Goal: Navigation & Orientation: Understand site structure

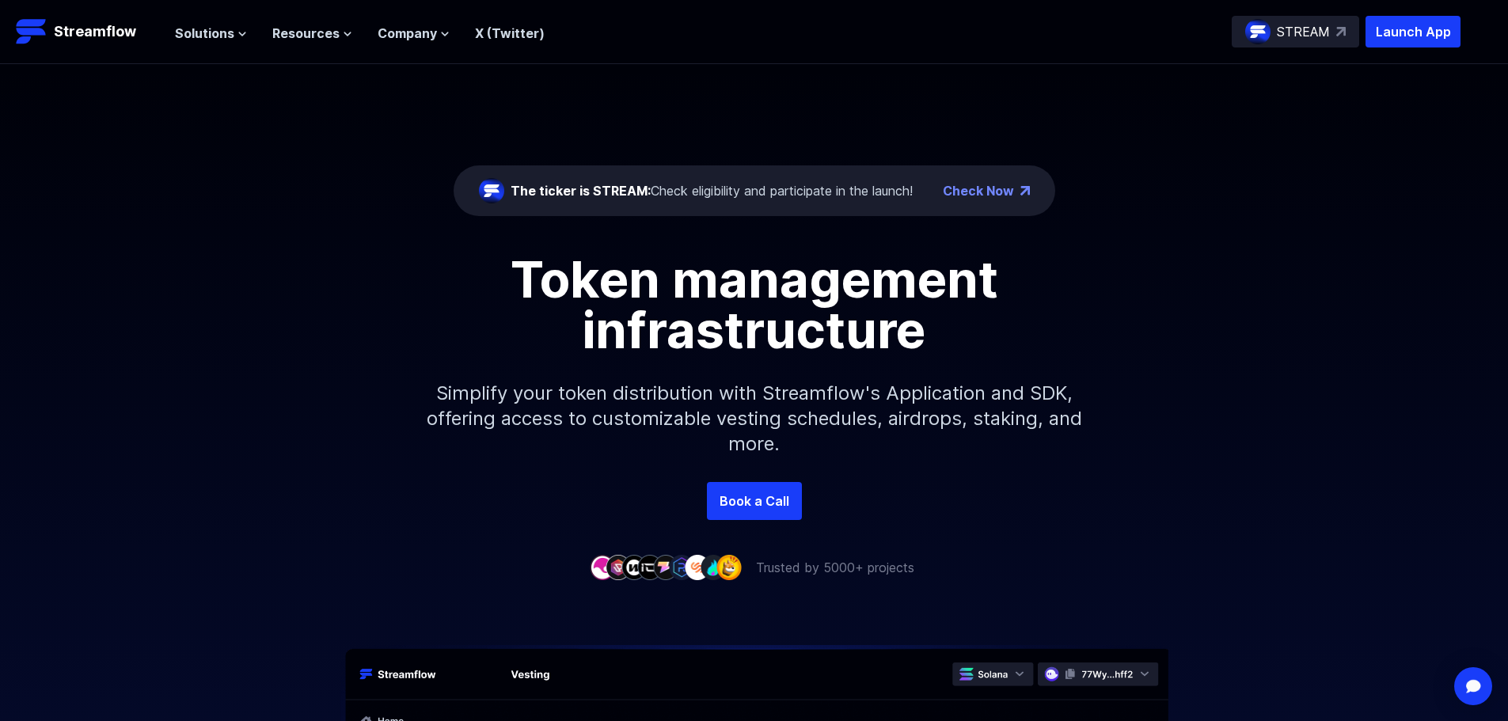
click at [1175, 188] on div "The ticker is STREAM: Check eligibility and participate in the launch! Check No…" at bounding box center [754, 273] width 1508 height 418
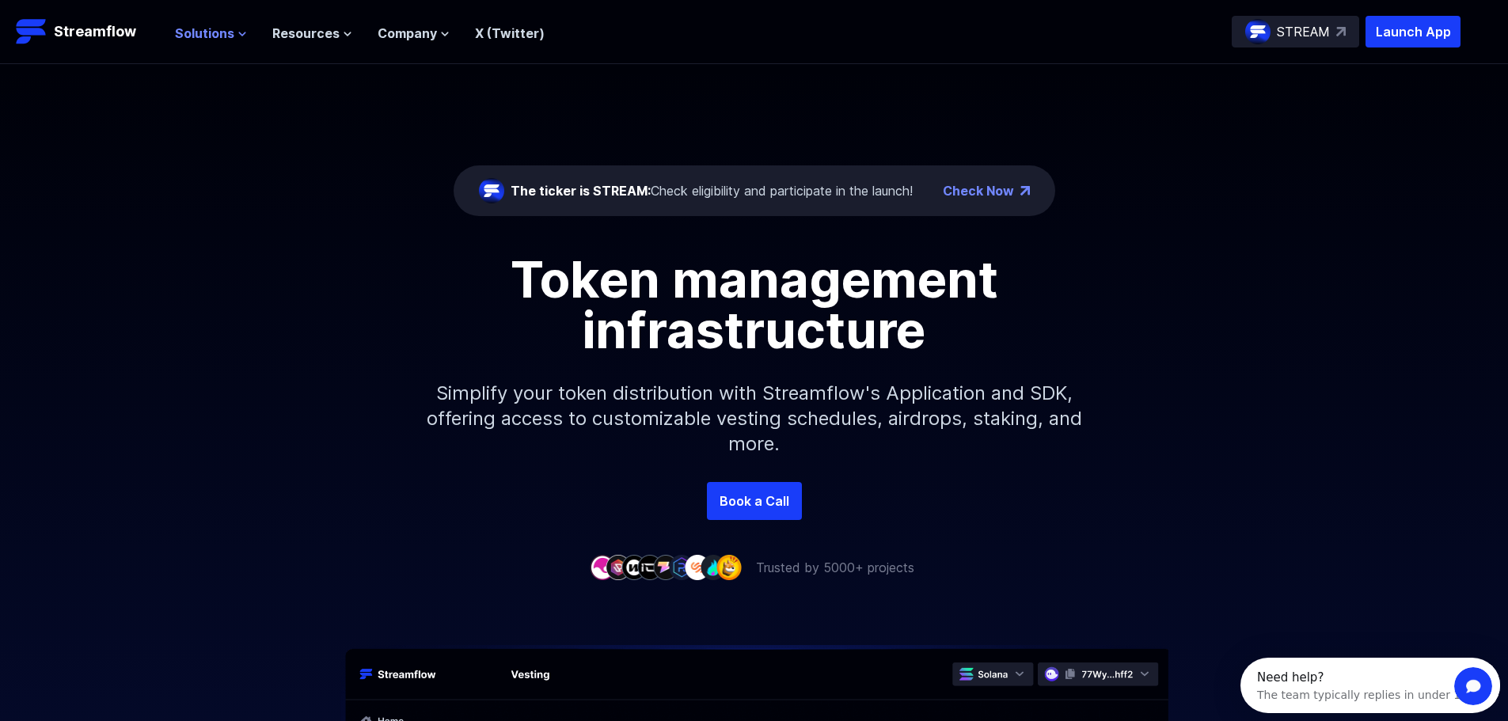
click at [239, 33] on icon at bounding box center [241, 33] width 9 height 9
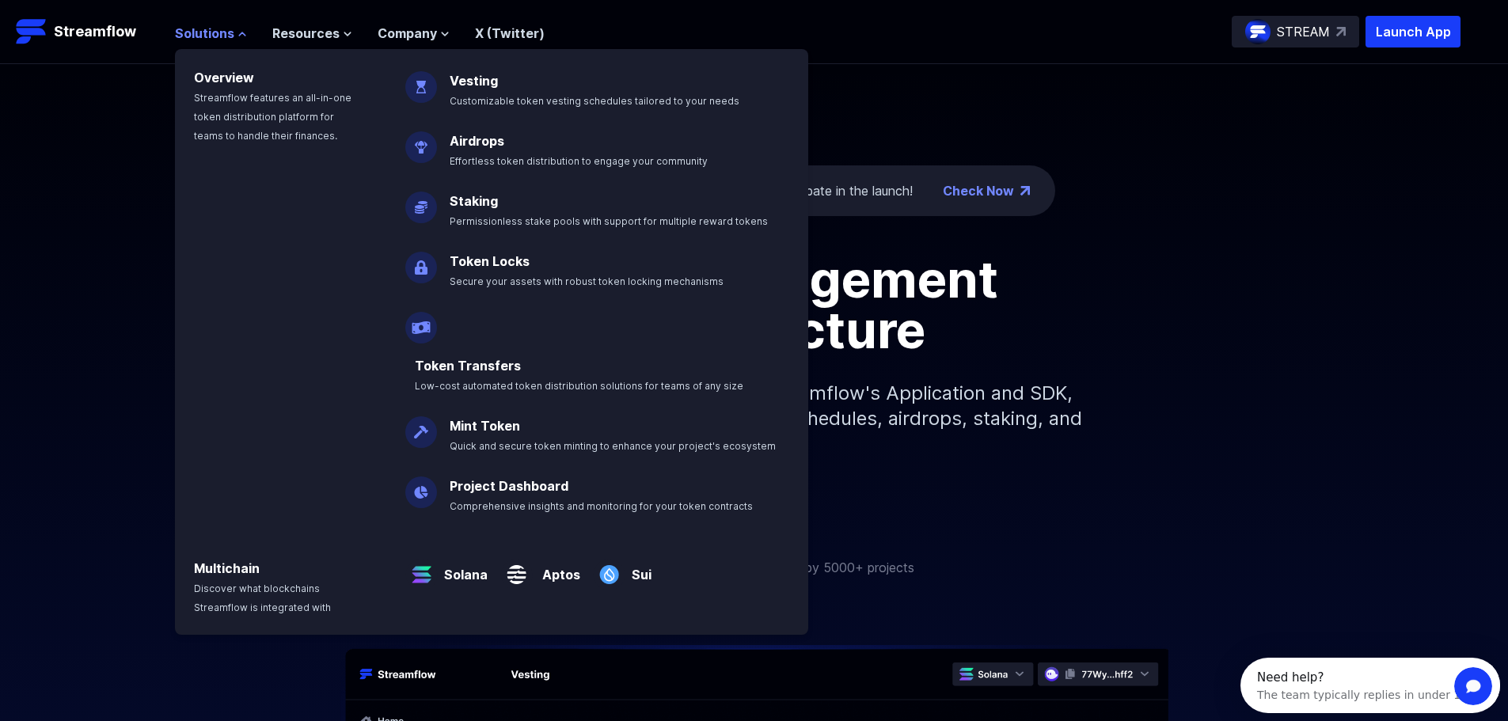
click at [239, 33] on icon at bounding box center [242, 33] width 6 height 3
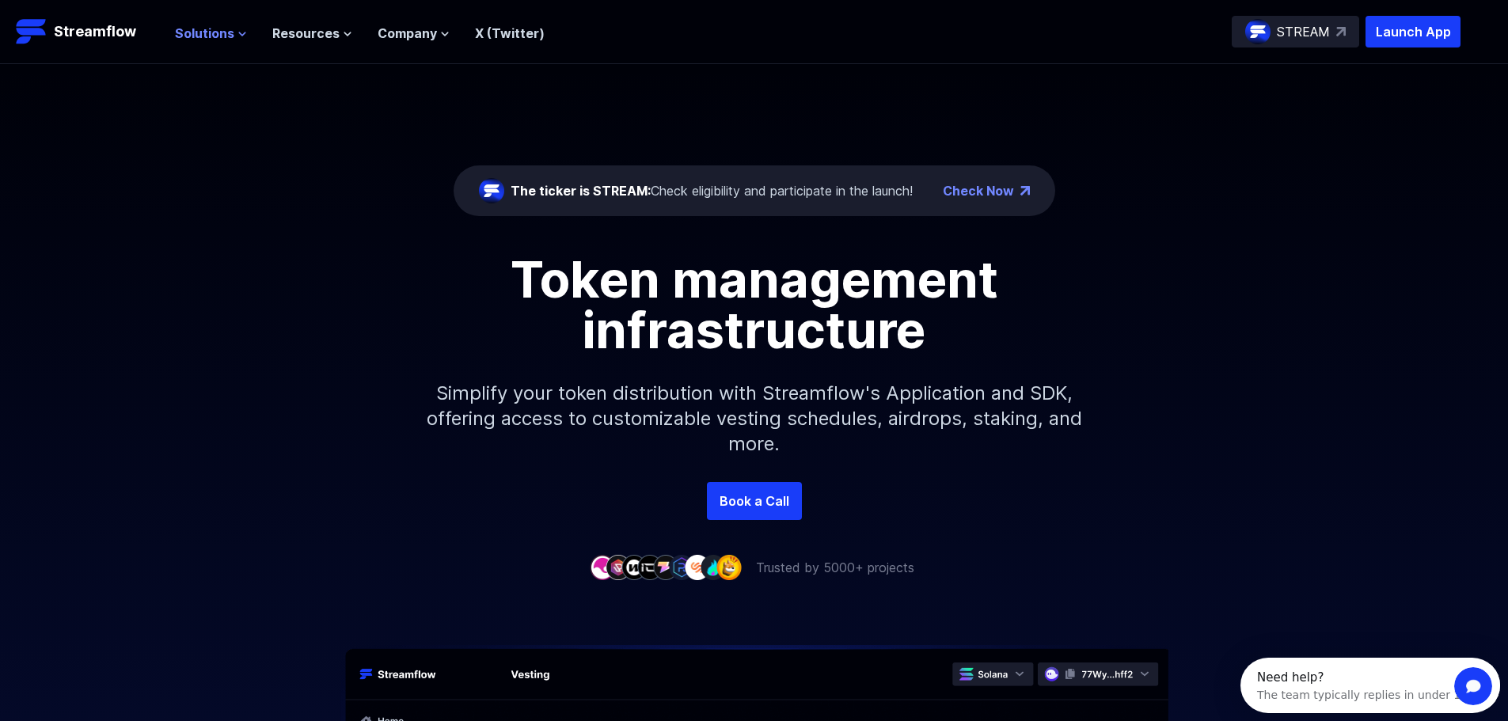
click at [240, 33] on icon at bounding box center [241, 33] width 9 height 9
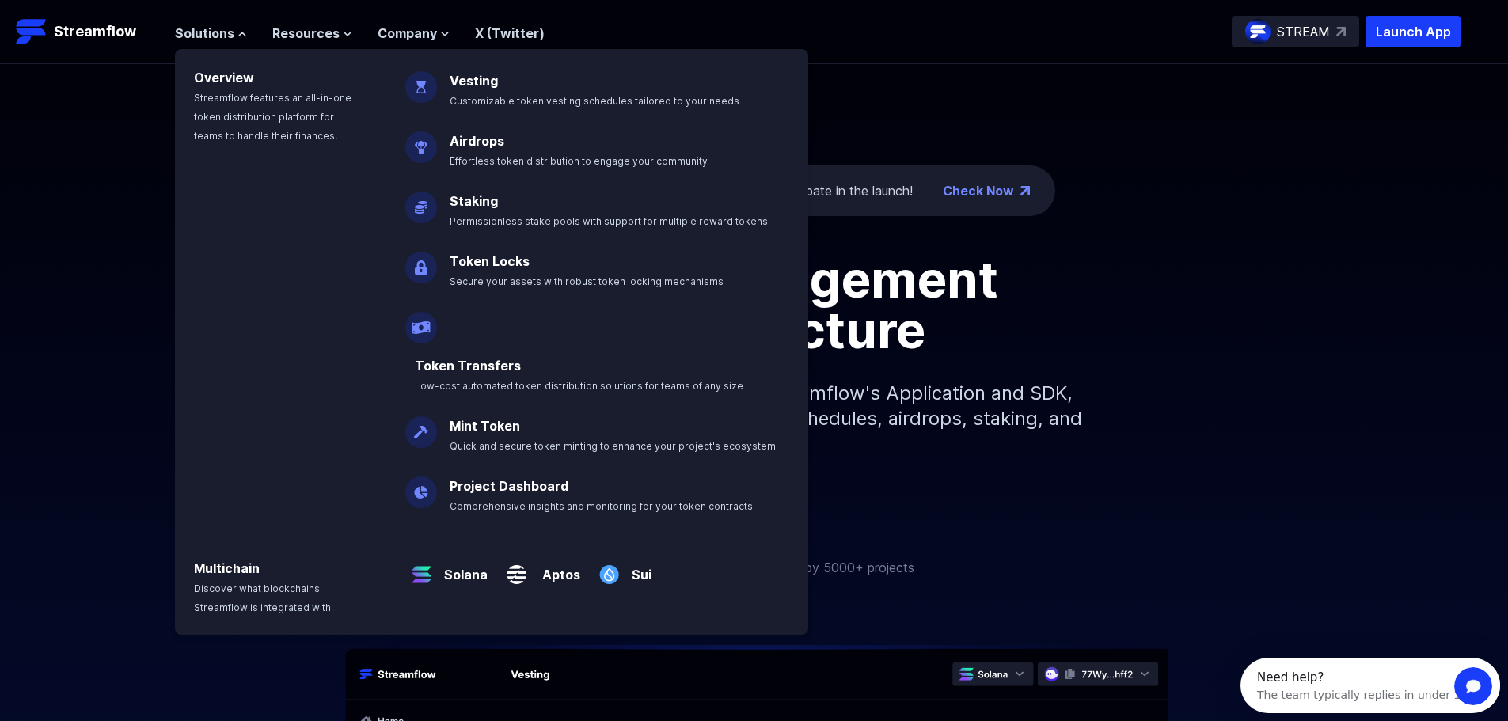
click at [68, 146] on div "The ticker is STREAM: Check eligibility and participate in the launch! Check No…" at bounding box center [754, 273] width 1508 height 418
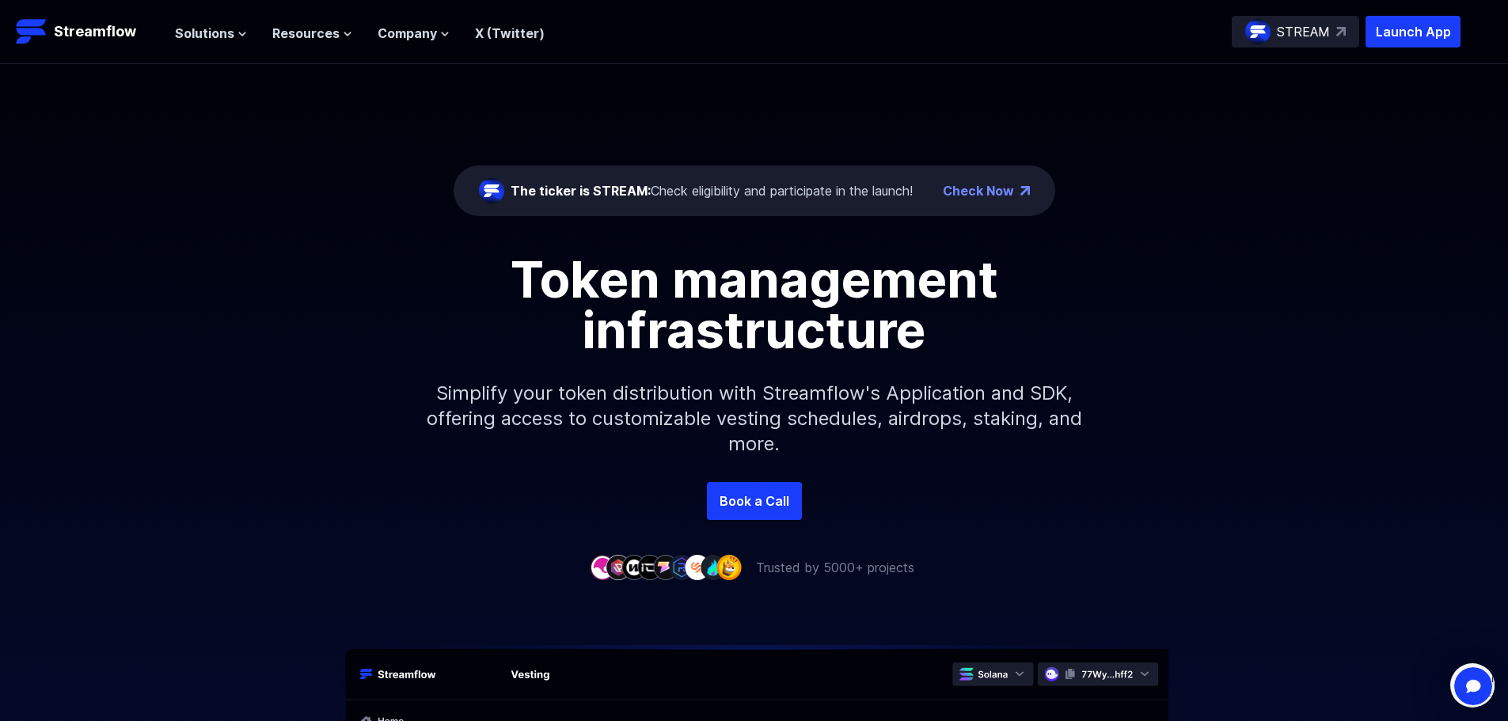
click at [245, 26] on ul "Solutions Overview Streamflow features an all-in-one token distribution platfor…" at bounding box center [360, 33] width 370 height 19
click at [239, 38] on icon at bounding box center [241, 33] width 9 height 9
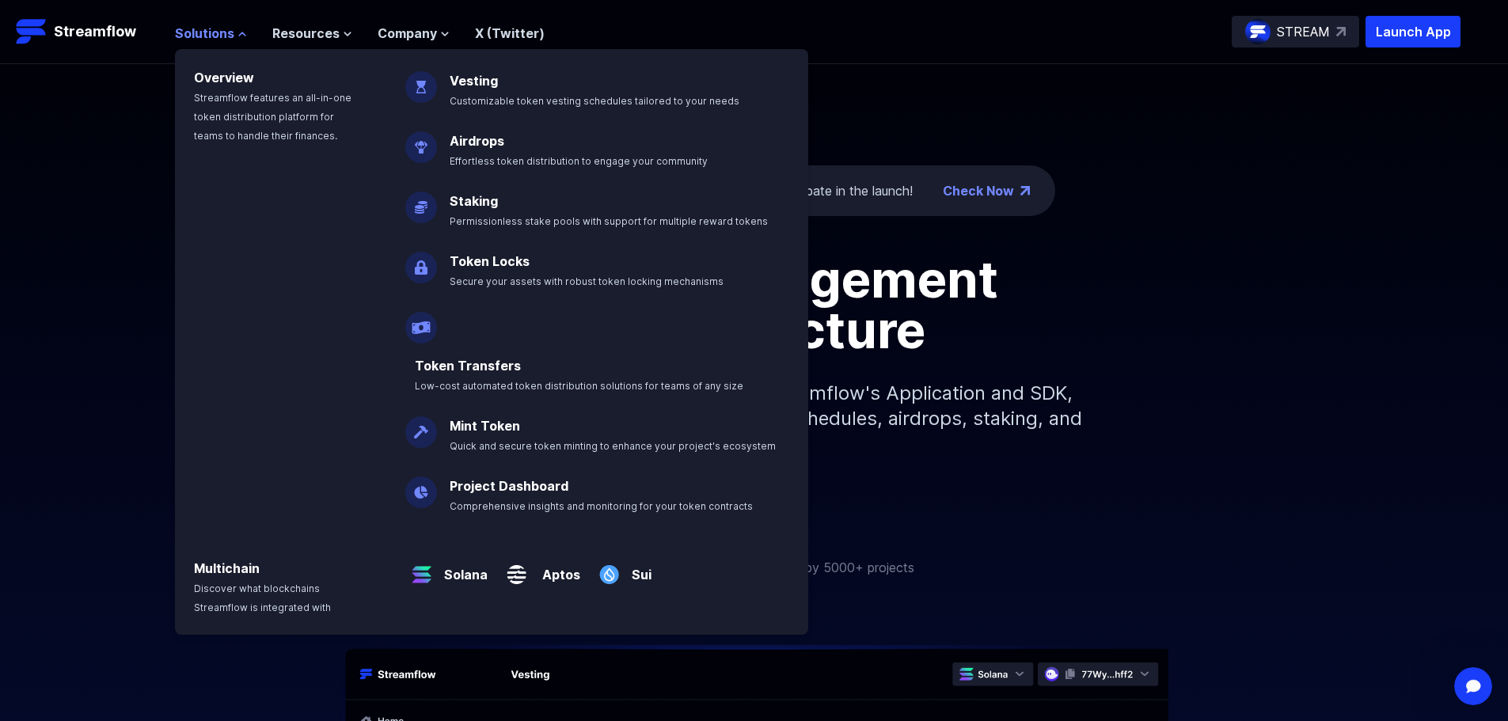
click at [241, 36] on icon at bounding box center [241, 33] width 9 height 9
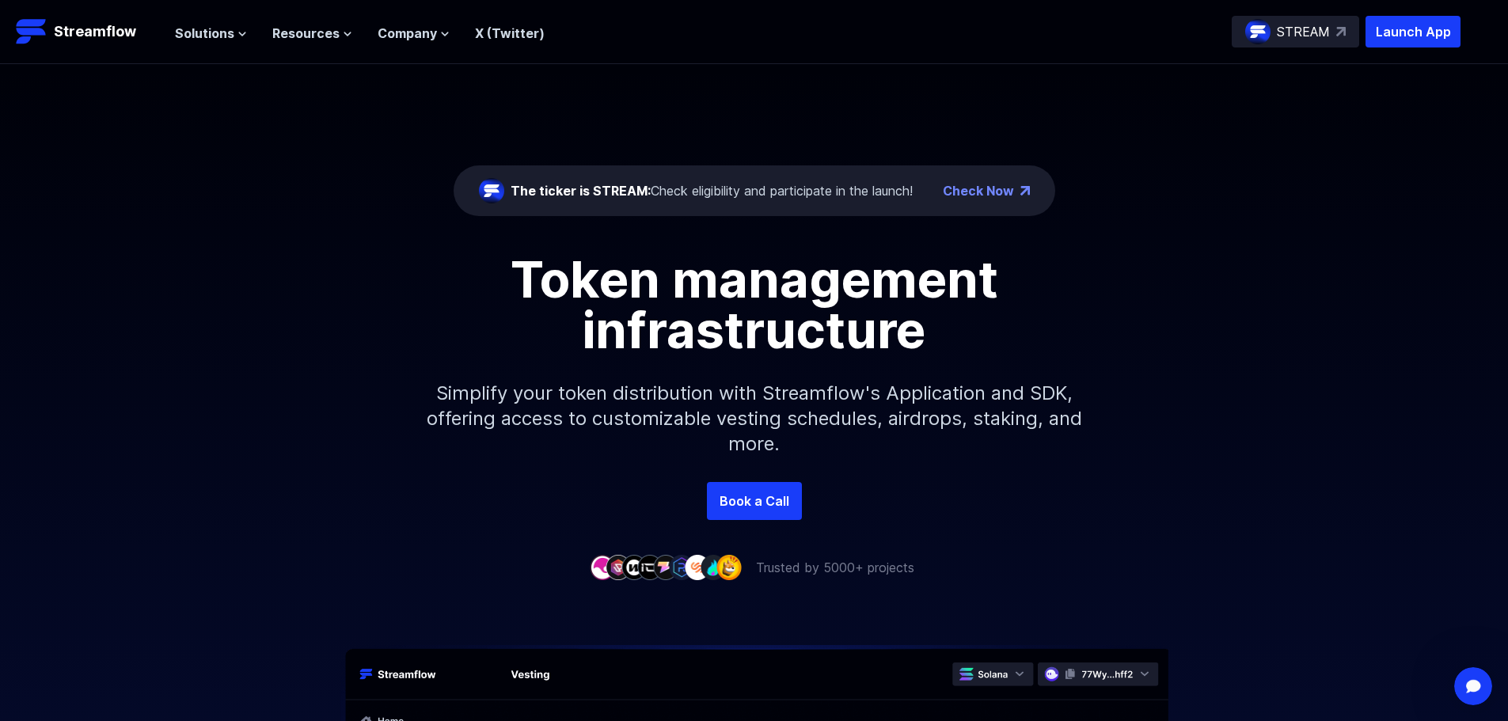
click at [164, 100] on div "The ticker is STREAM: Check eligibility and participate in the launch! Check No…" at bounding box center [754, 273] width 1508 height 418
click at [237, 32] on icon at bounding box center [241, 33] width 9 height 9
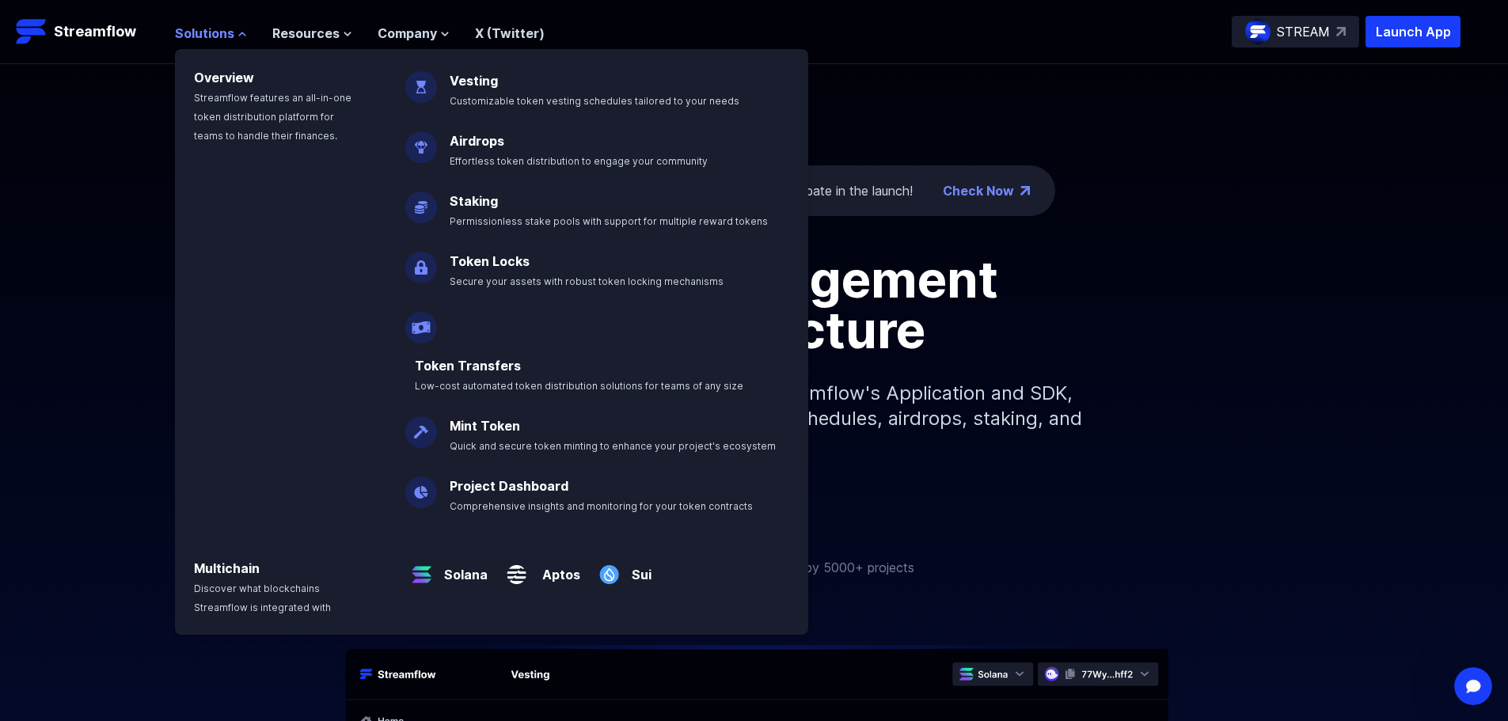
click at [238, 32] on icon at bounding box center [241, 33] width 9 height 9
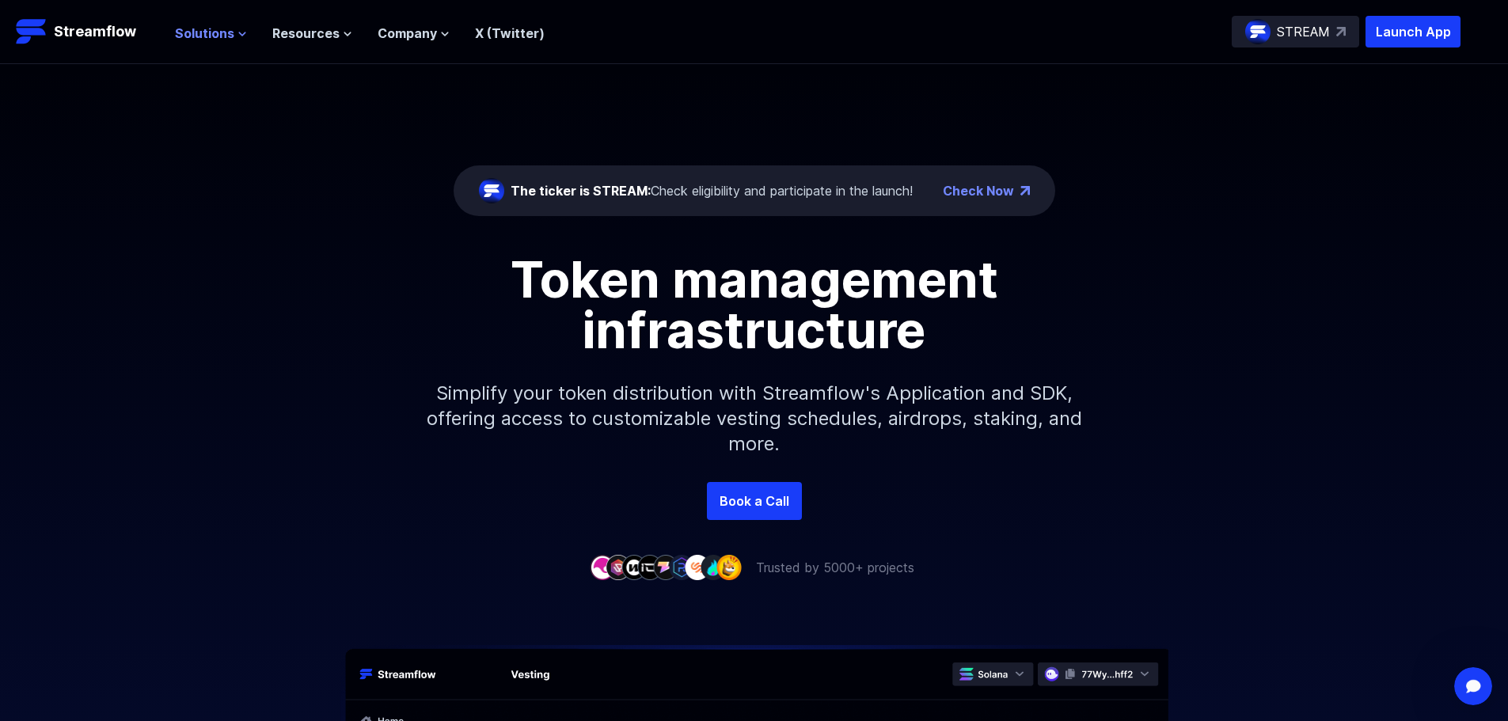
click at [237, 38] on icon at bounding box center [241, 33] width 9 height 9
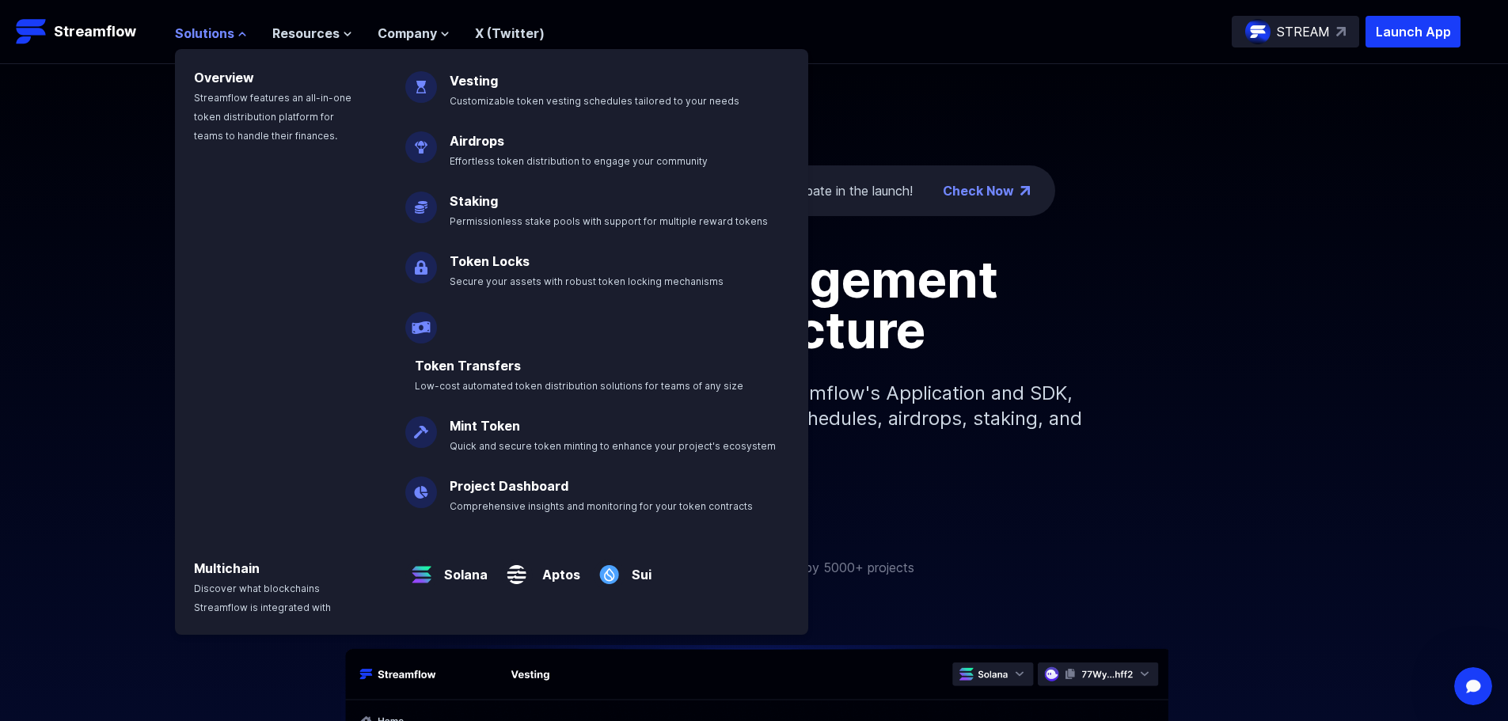
click at [241, 32] on icon at bounding box center [241, 33] width 9 height 9
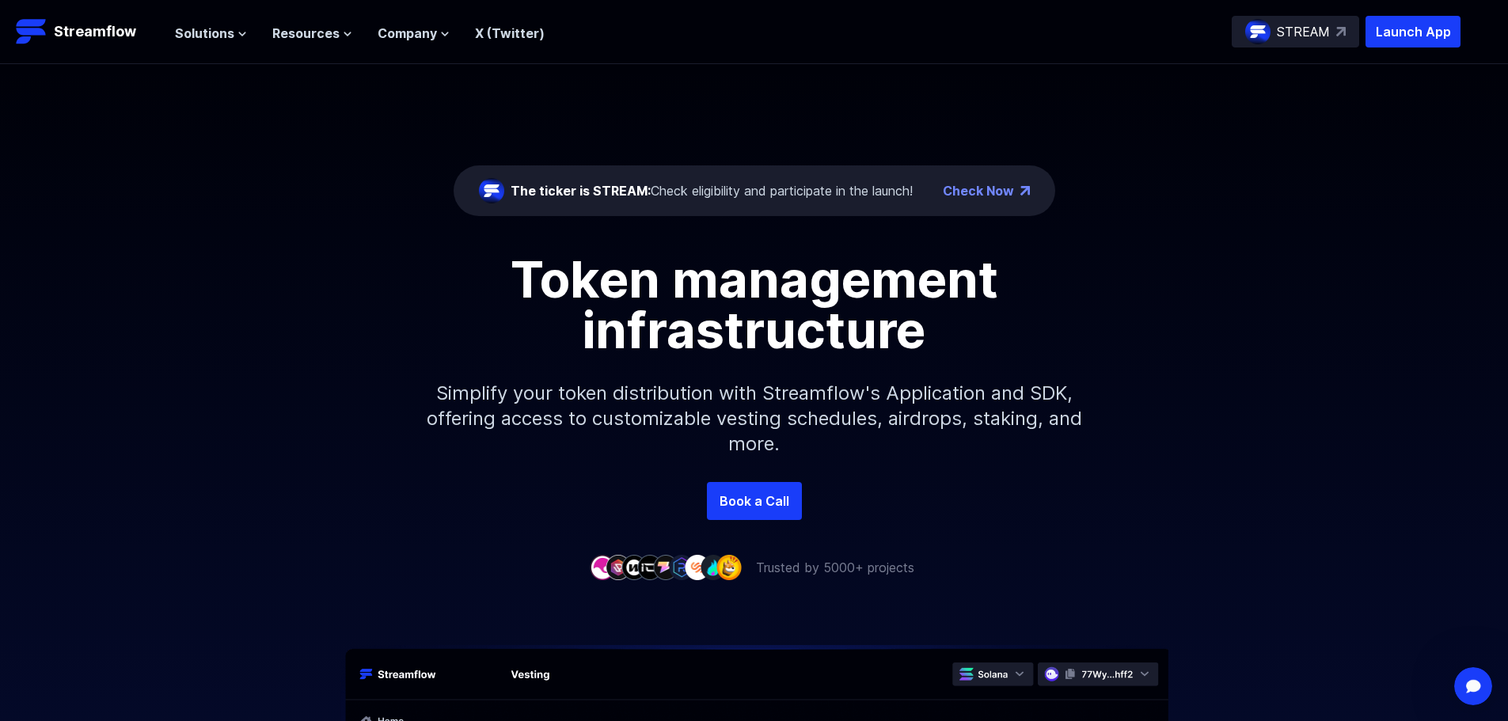
click at [1198, 190] on div "The ticker is STREAM: Check eligibility and participate in the launch! Check No…" at bounding box center [754, 273] width 1508 height 418
